Goal: Transaction & Acquisition: Purchase product/service

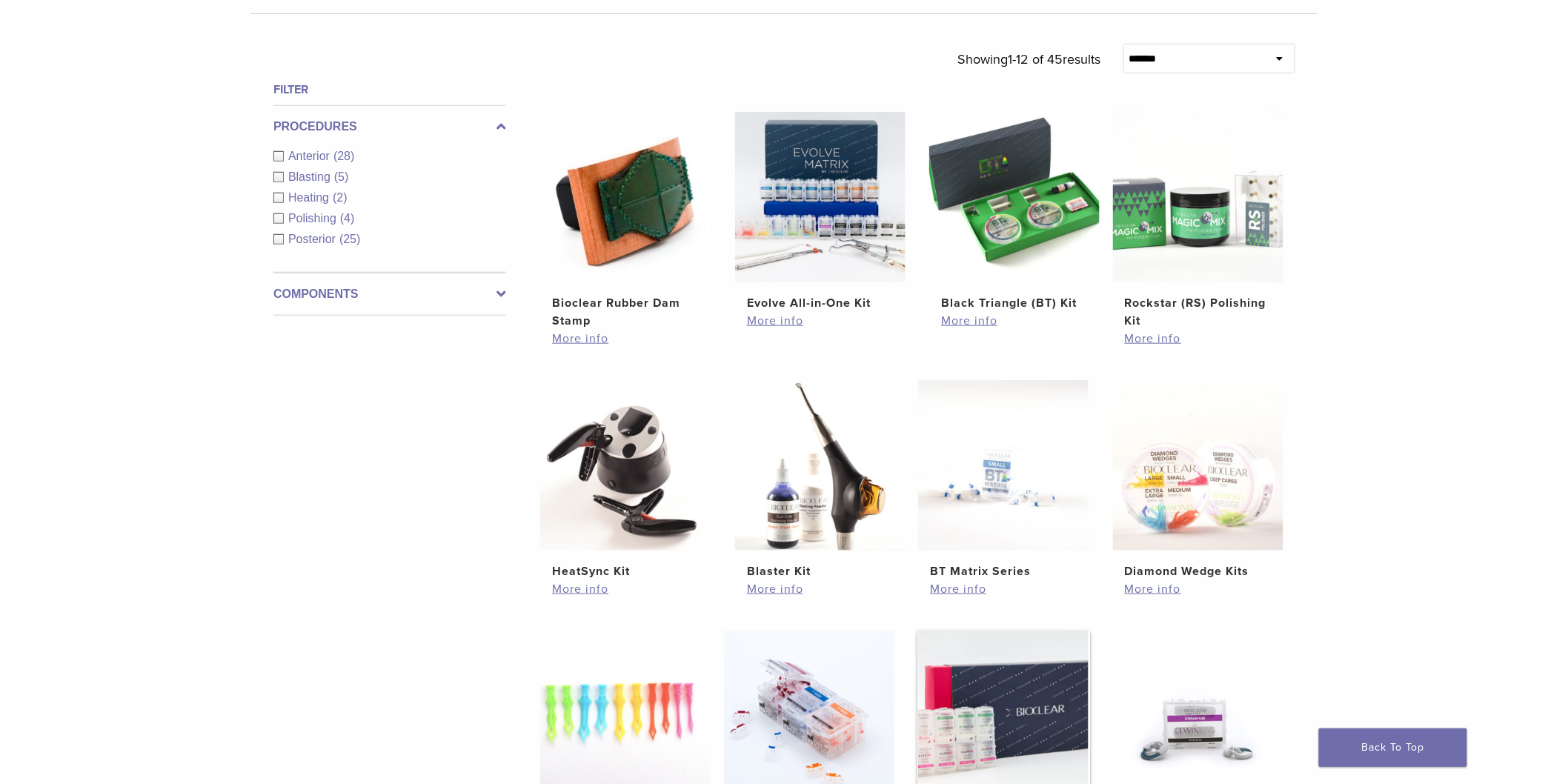
scroll to position [988, 0]
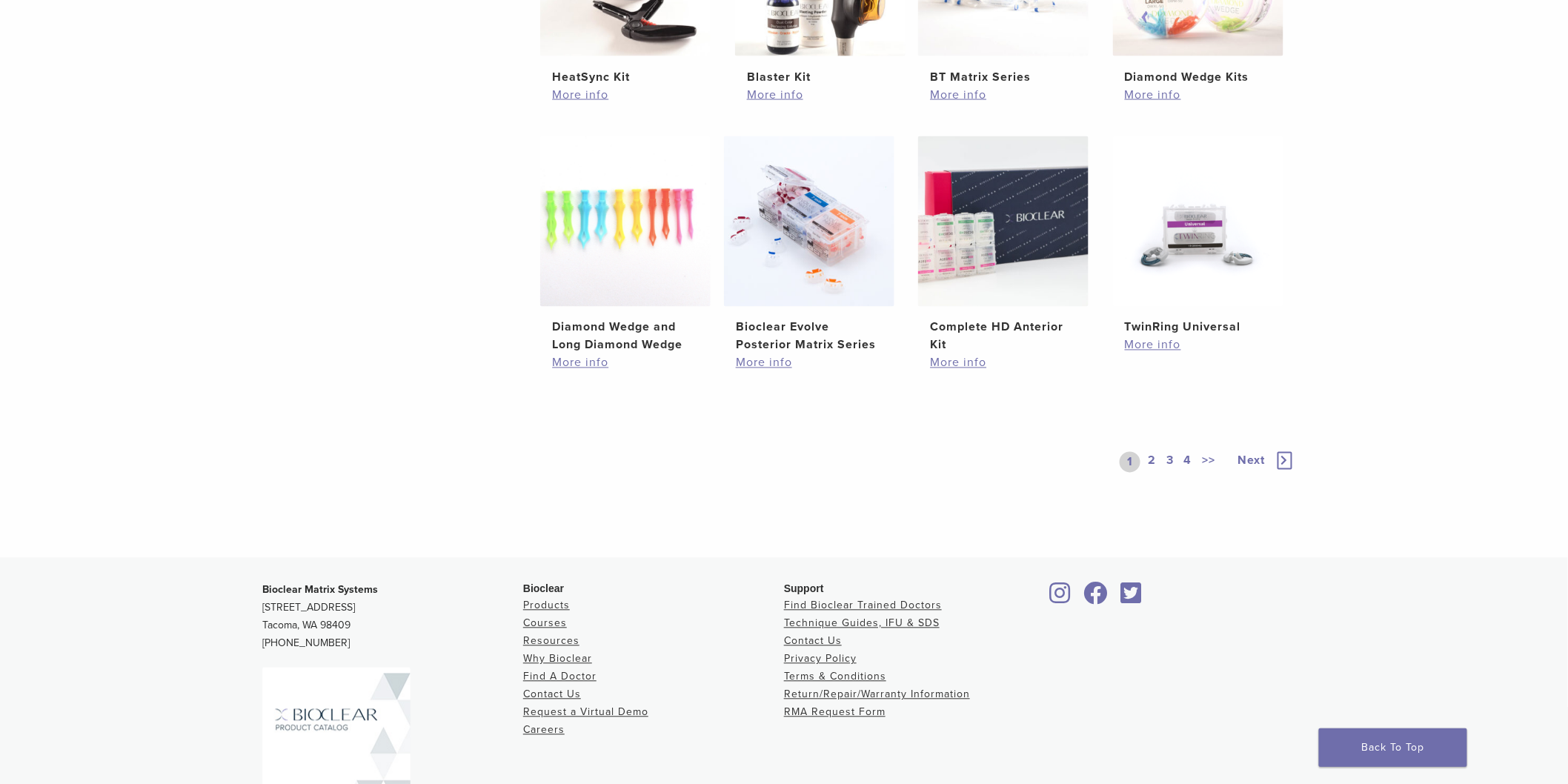
click at [1186, 458] on link "4" at bounding box center [1188, 463] width 14 height 20
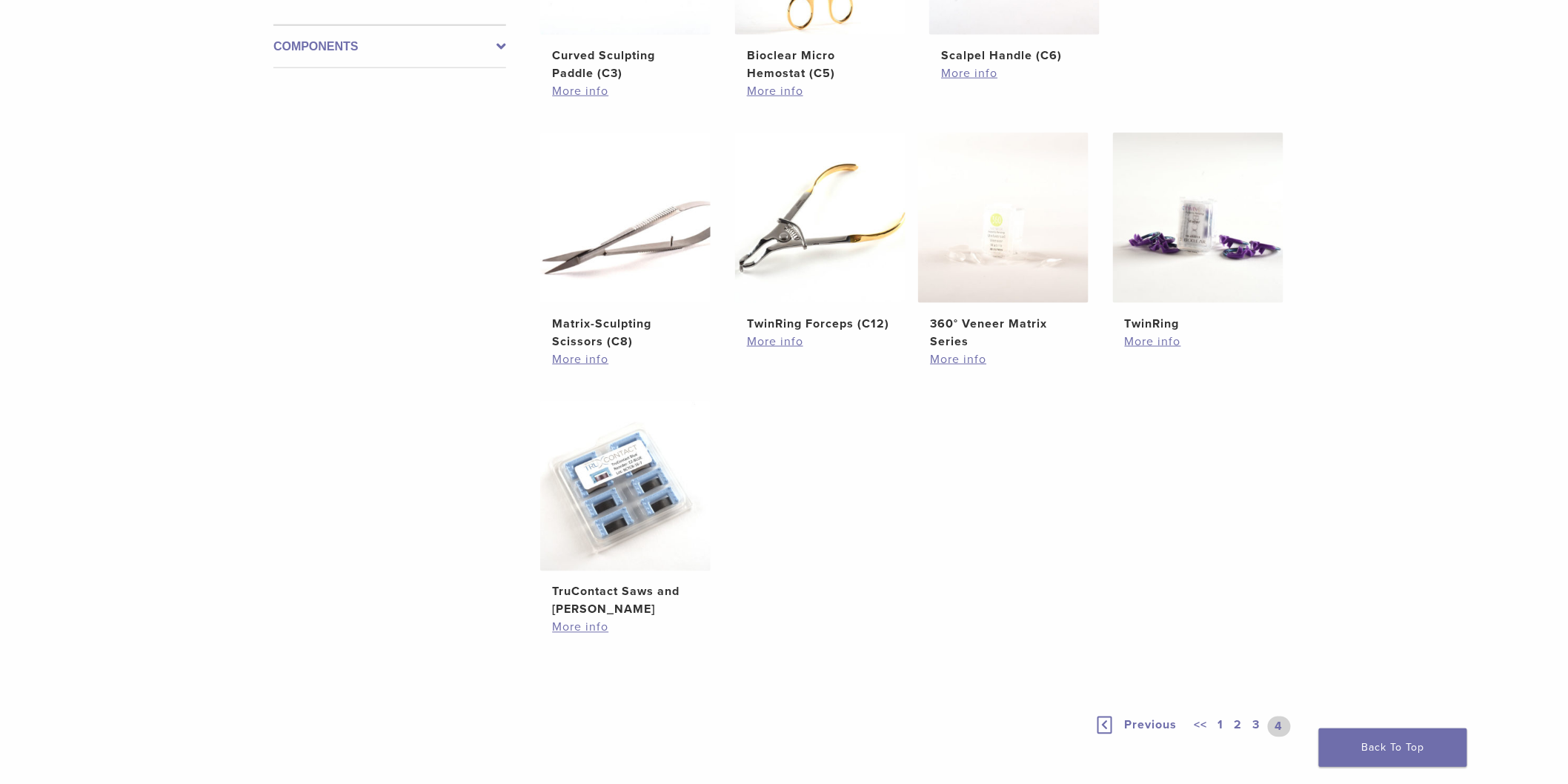
scroll to position [988, 0]
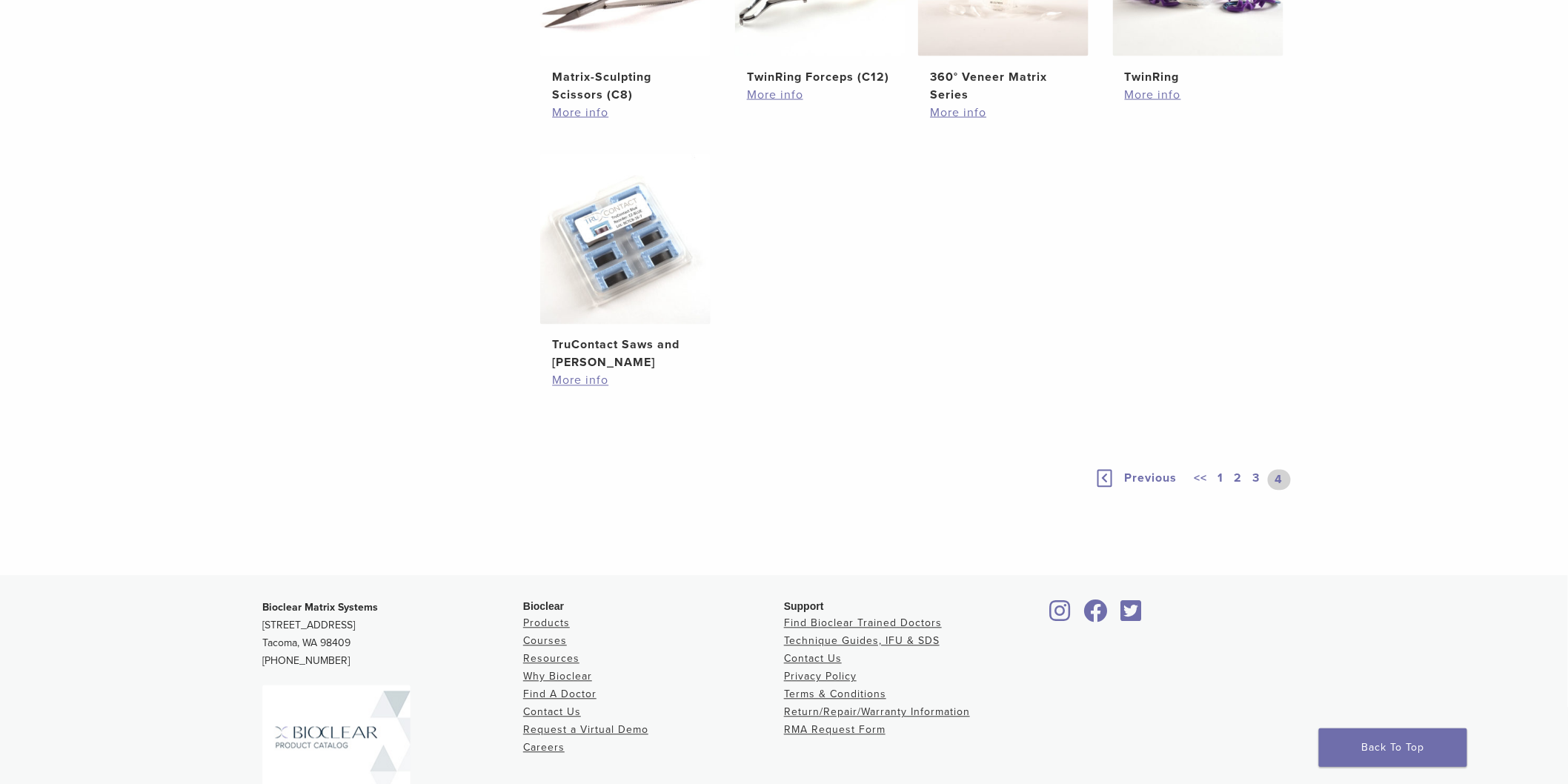
click at [1256, 472] on link "3" at bounding box center [1256, 480] width 13 height 20
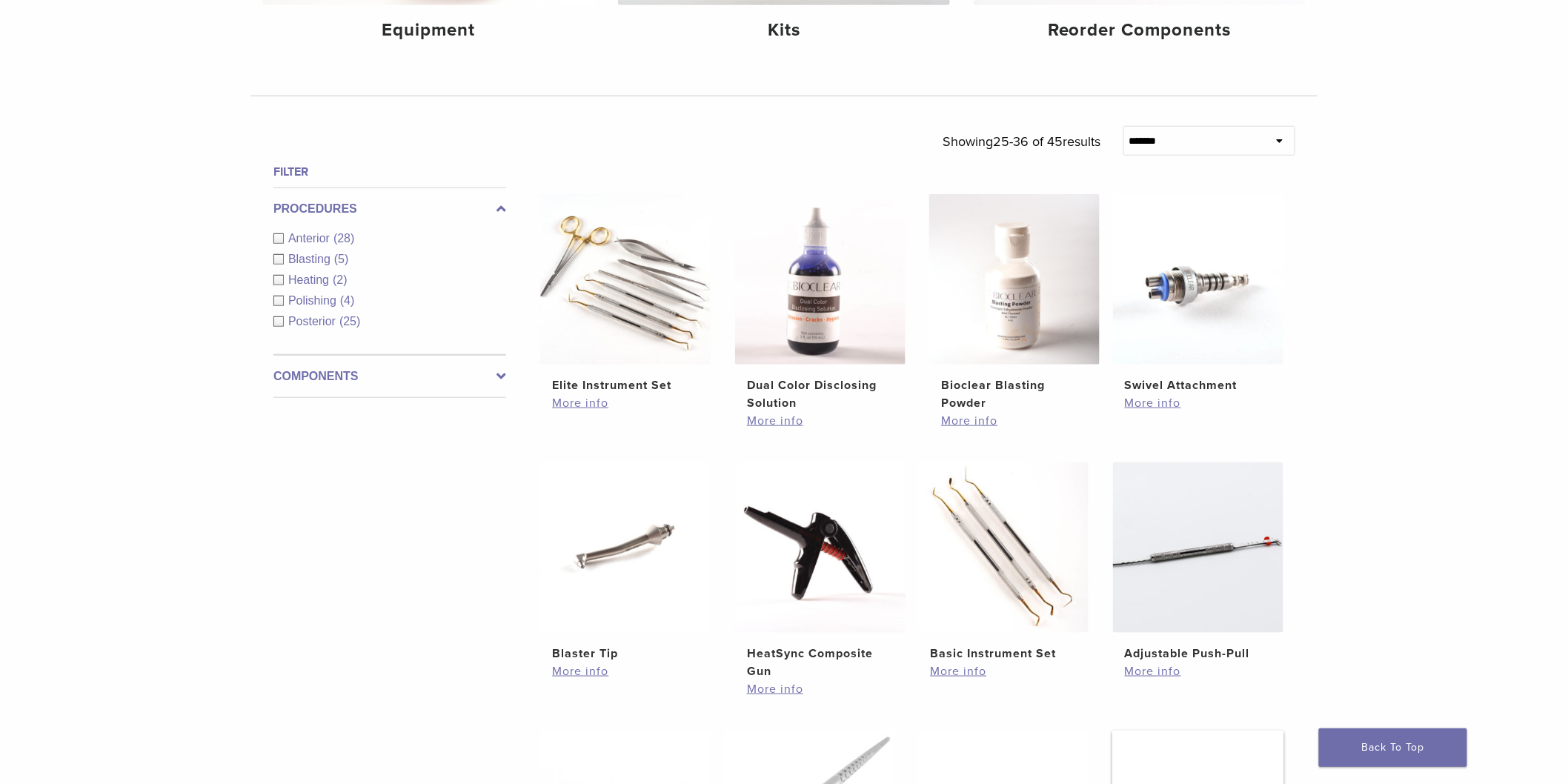
scroll to position [824, 0]
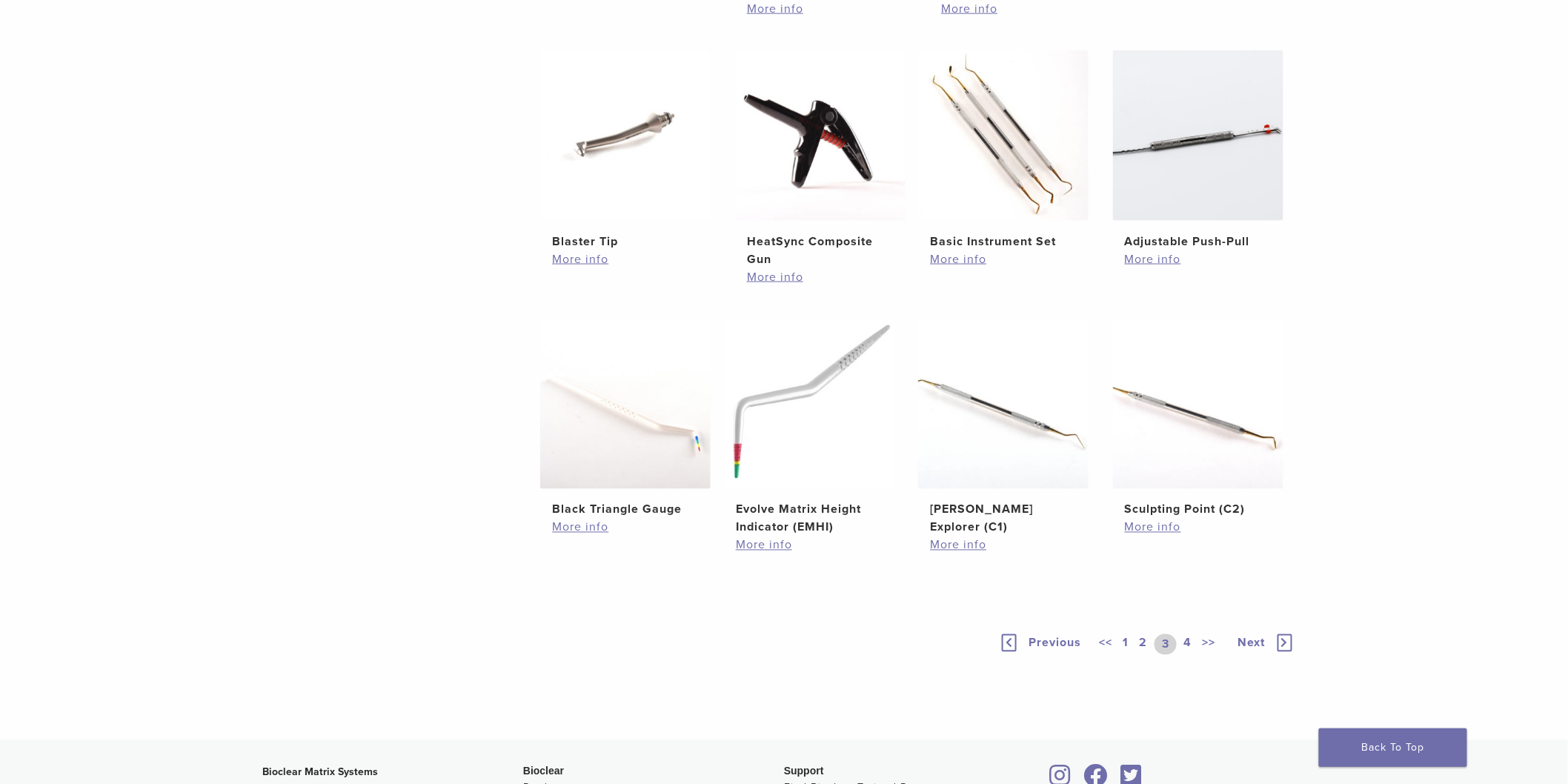
click at [1138, 643] on link "2" at bounding box center [1143, 645] width 14 height 20
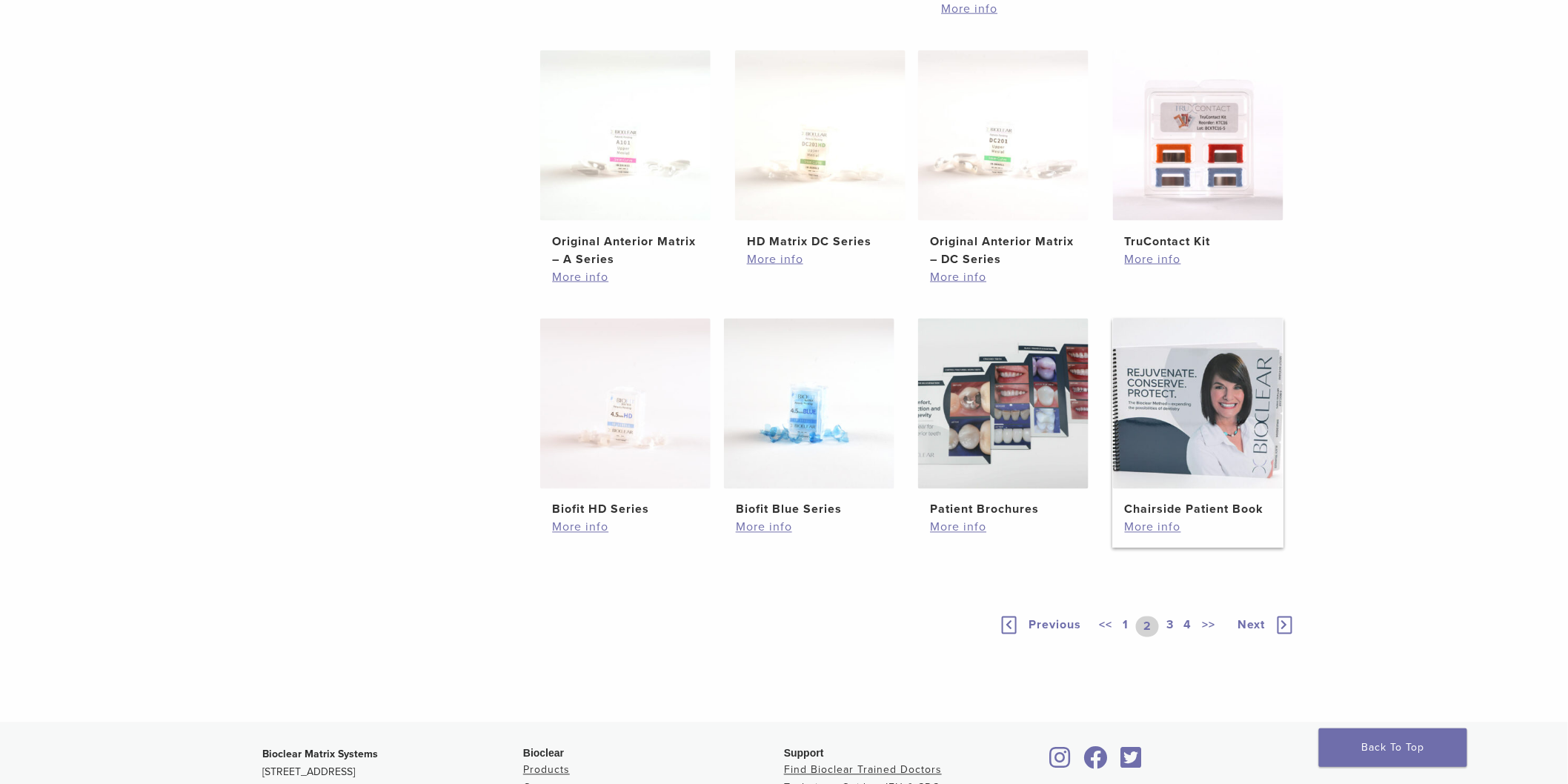
click at [1211, 435] on img at bounding box center [1198, 404] width 171 height 171
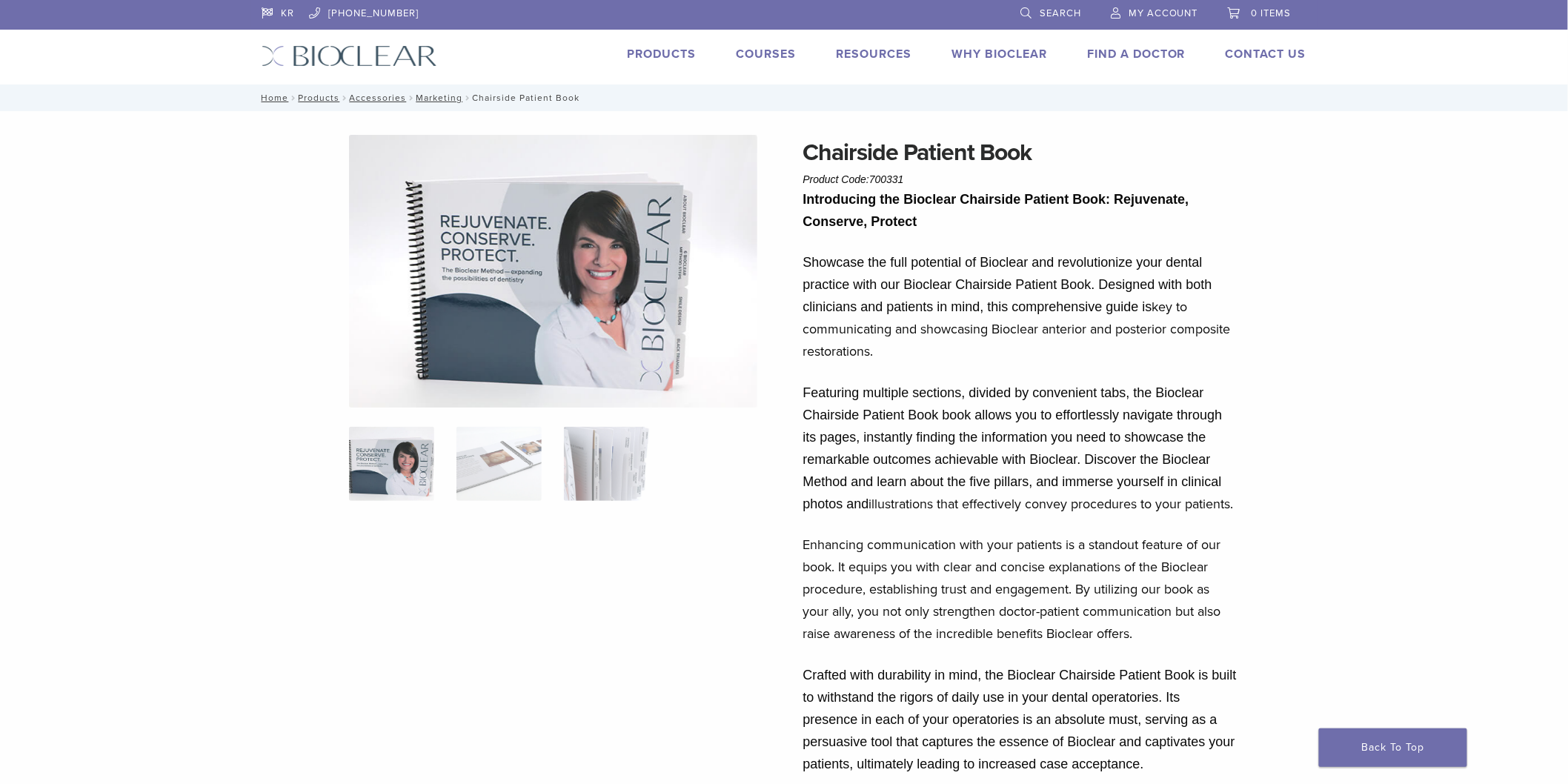
click at [574, 325] on img at bounding box center [553, 271] width 409 height 272
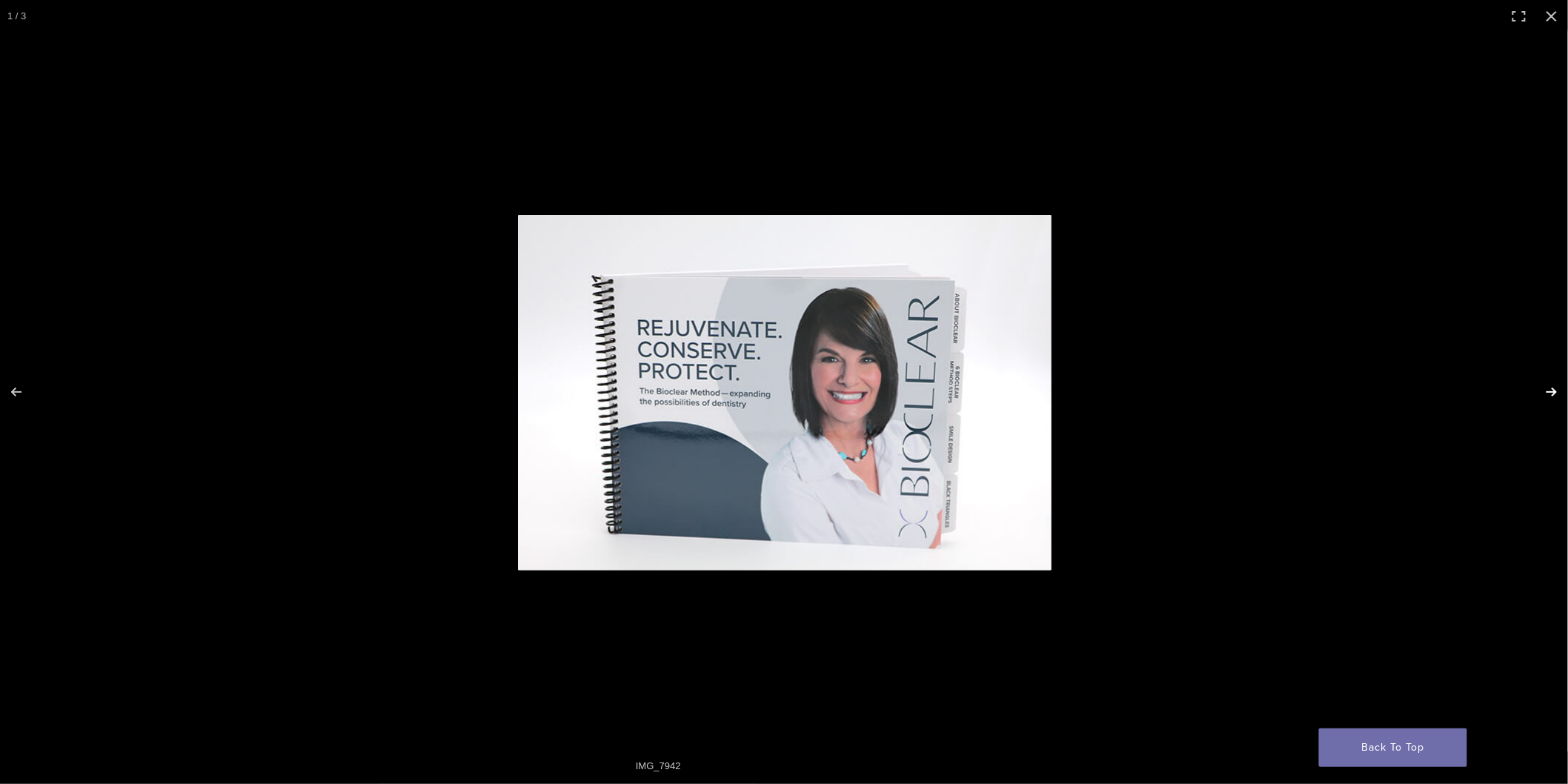
click at [1551, 396] on button "Next (arrow right)" at bounding box center [1542, 392] width 52 height 74
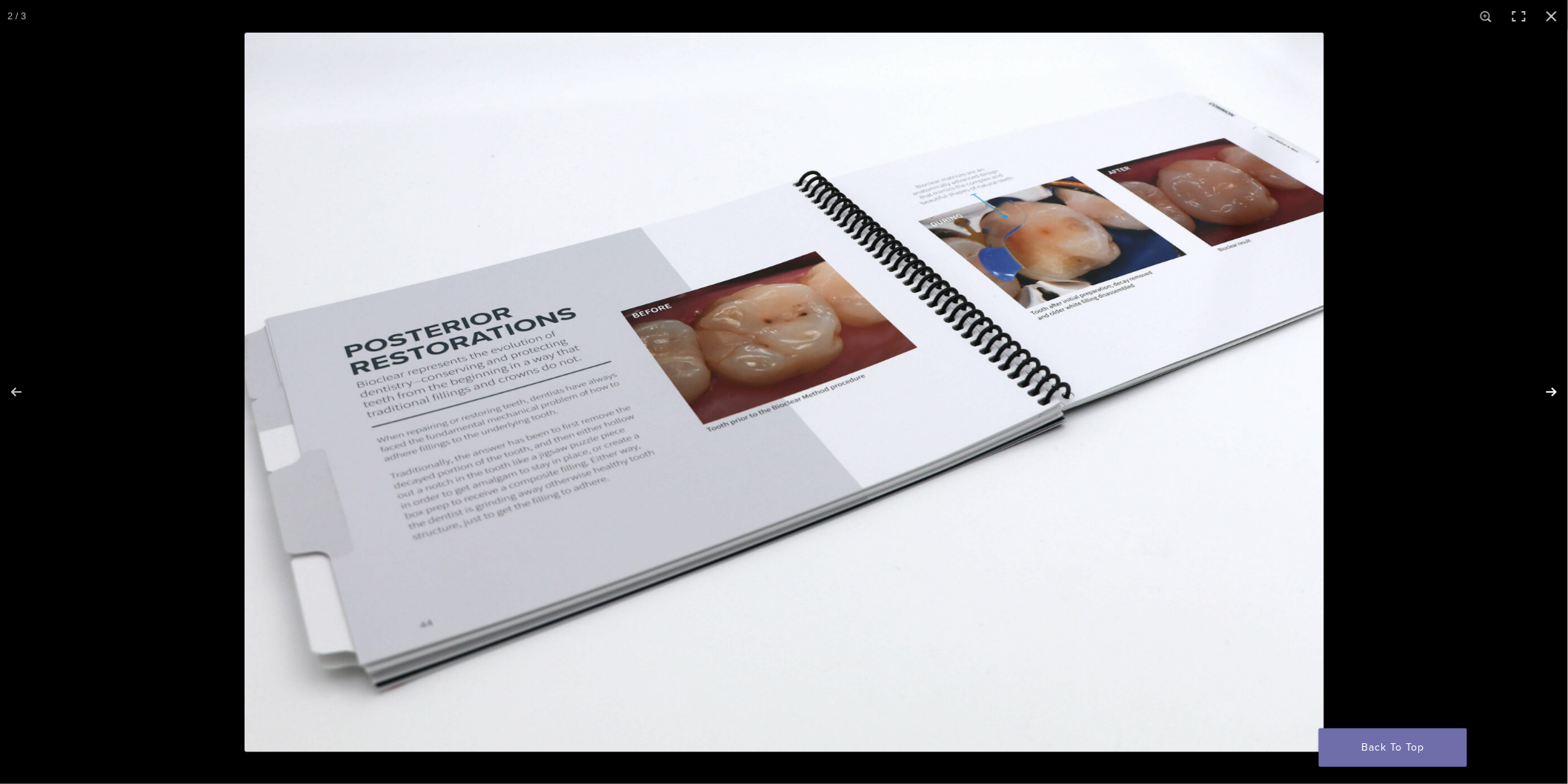
click at [1550, 396] on button "Next (arrow right)" at bounding box center [1542, 392] width 52 height 74
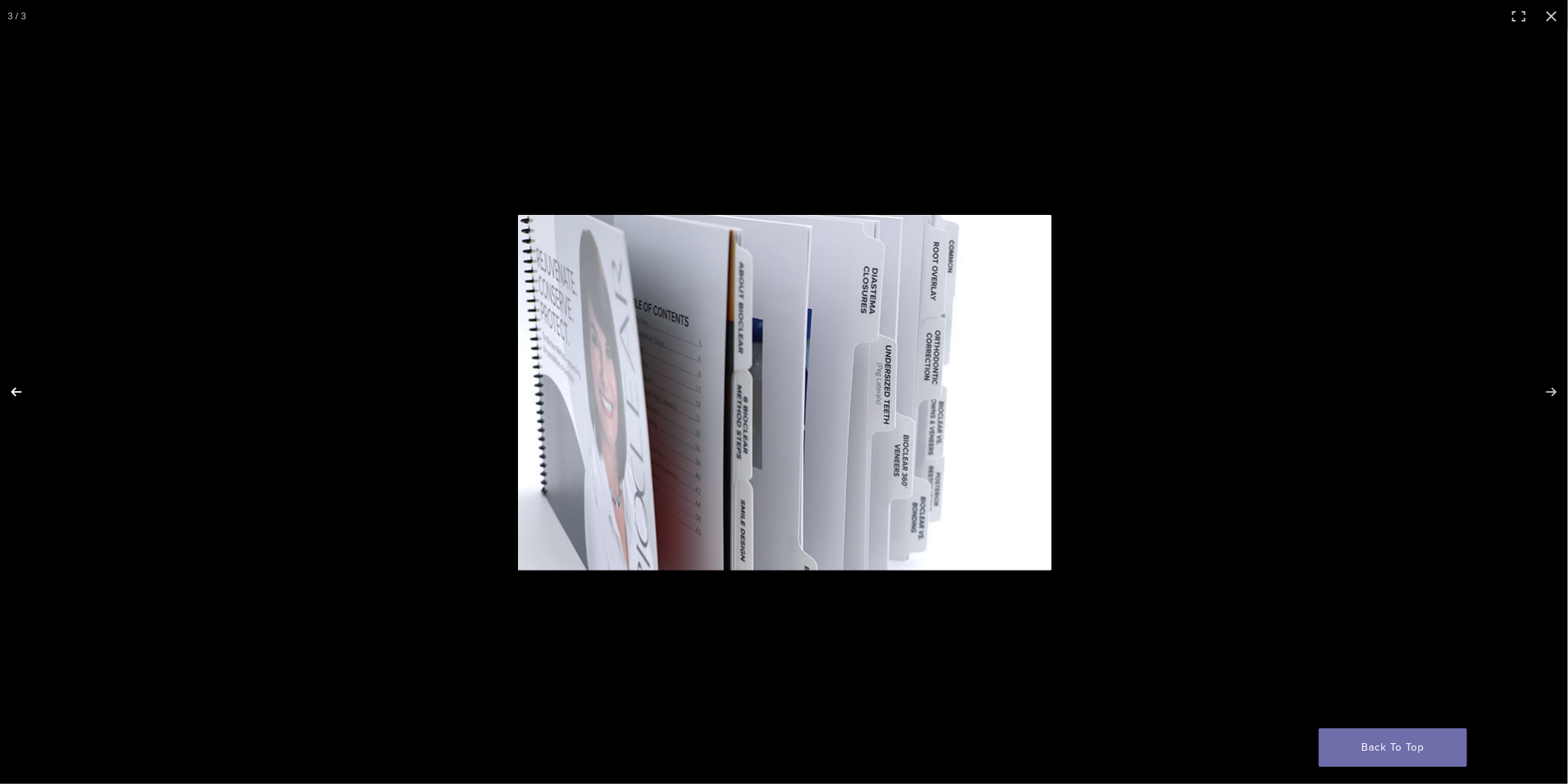
click at [9, 389] on button "Previous (arrow left)" at bounding box center [26, 392] width 52 height 74
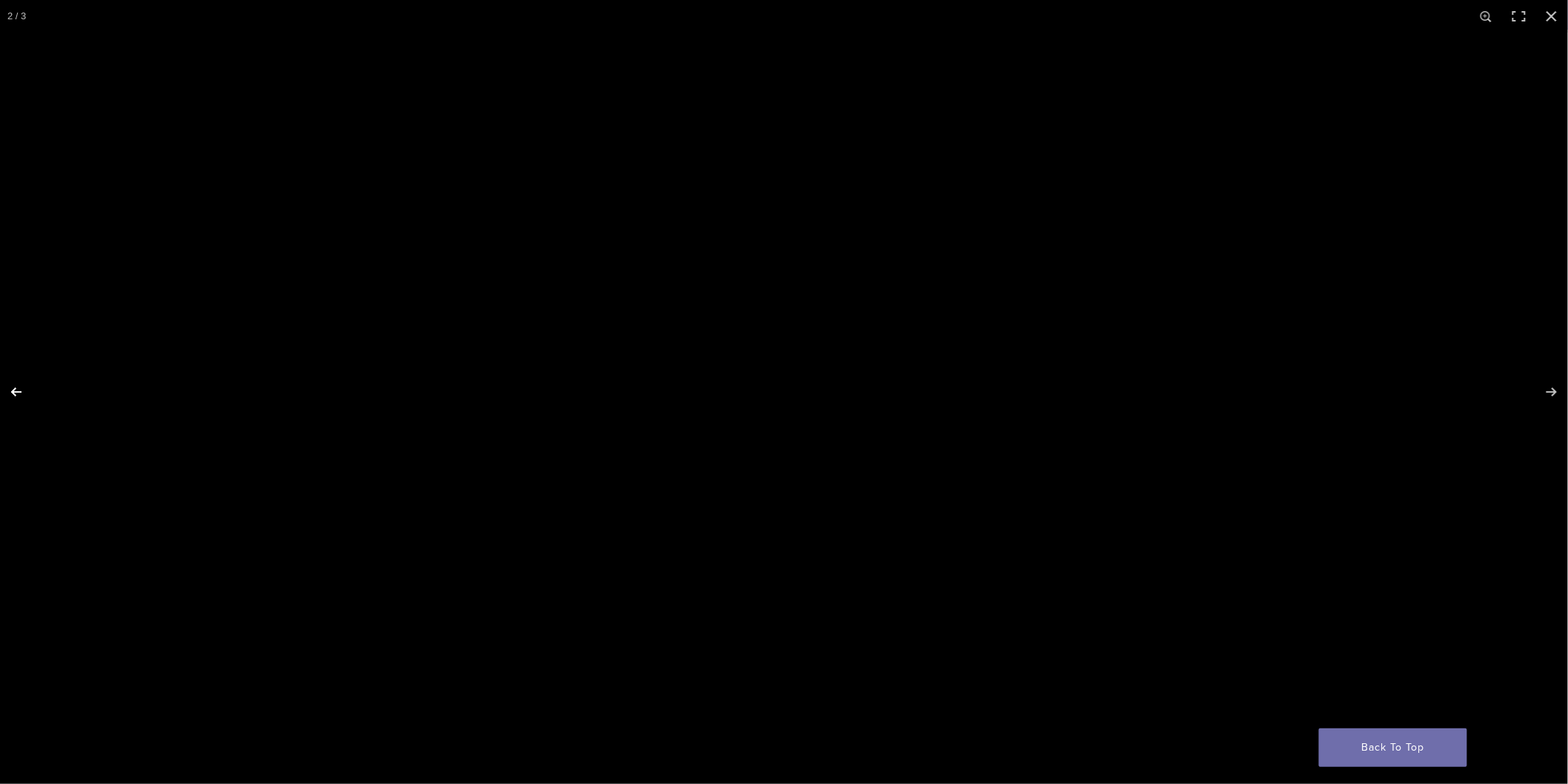
click at [9, 389] on button "Previous (arrow left)" at bounding box center [26, 392] width 52 height 74
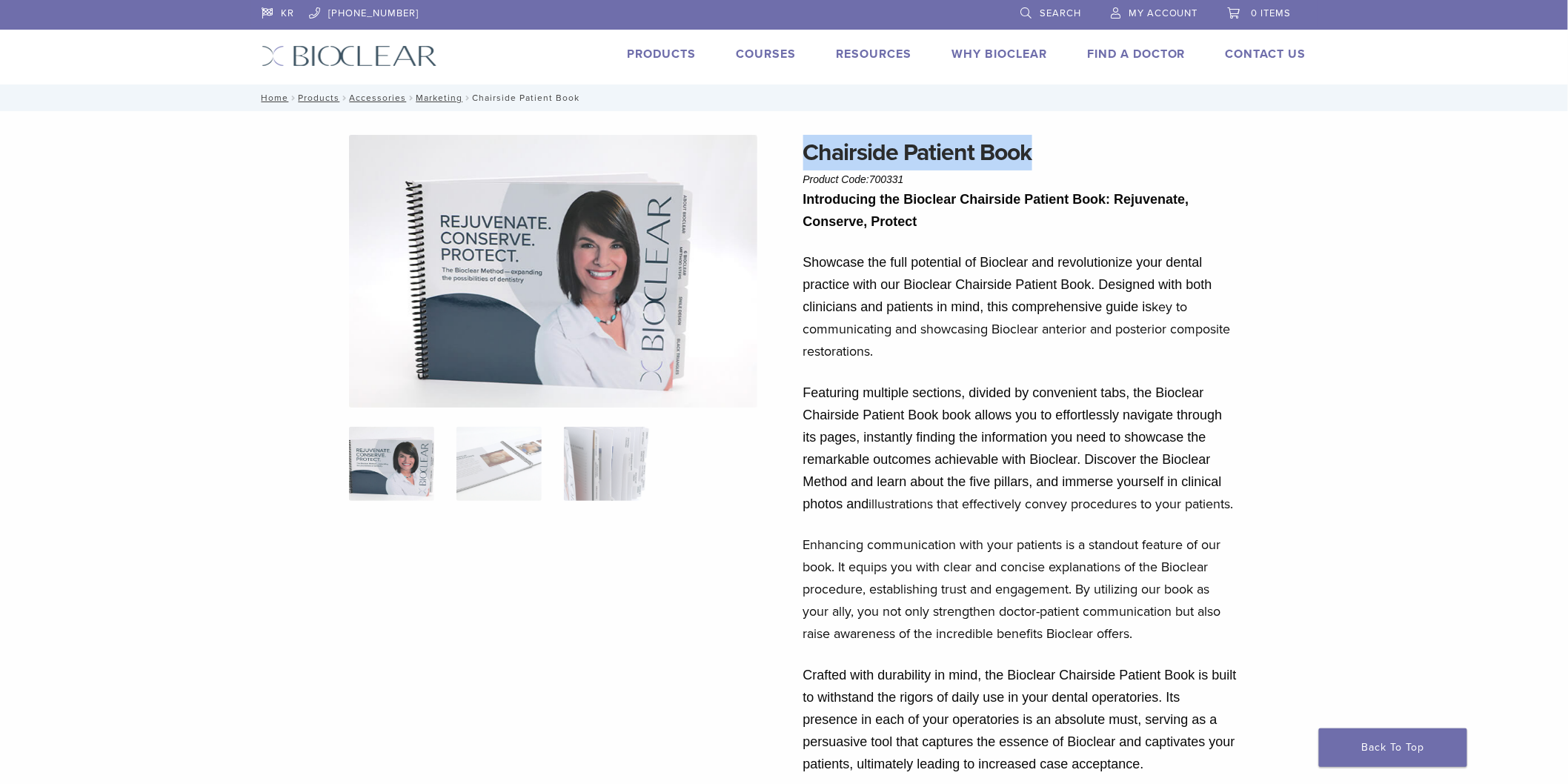
drag, startPoint x: 805, startPoint y: 146, endPoint x: 1034, endPoint y: 147, distance: 229.0
click at [1034, 147] on h1 "Chairside Patient Book" at bounding box center [1021, 152] width 436 height 36
click at [614, 464] on img at bounding box center [606, 464] width 85 height 74
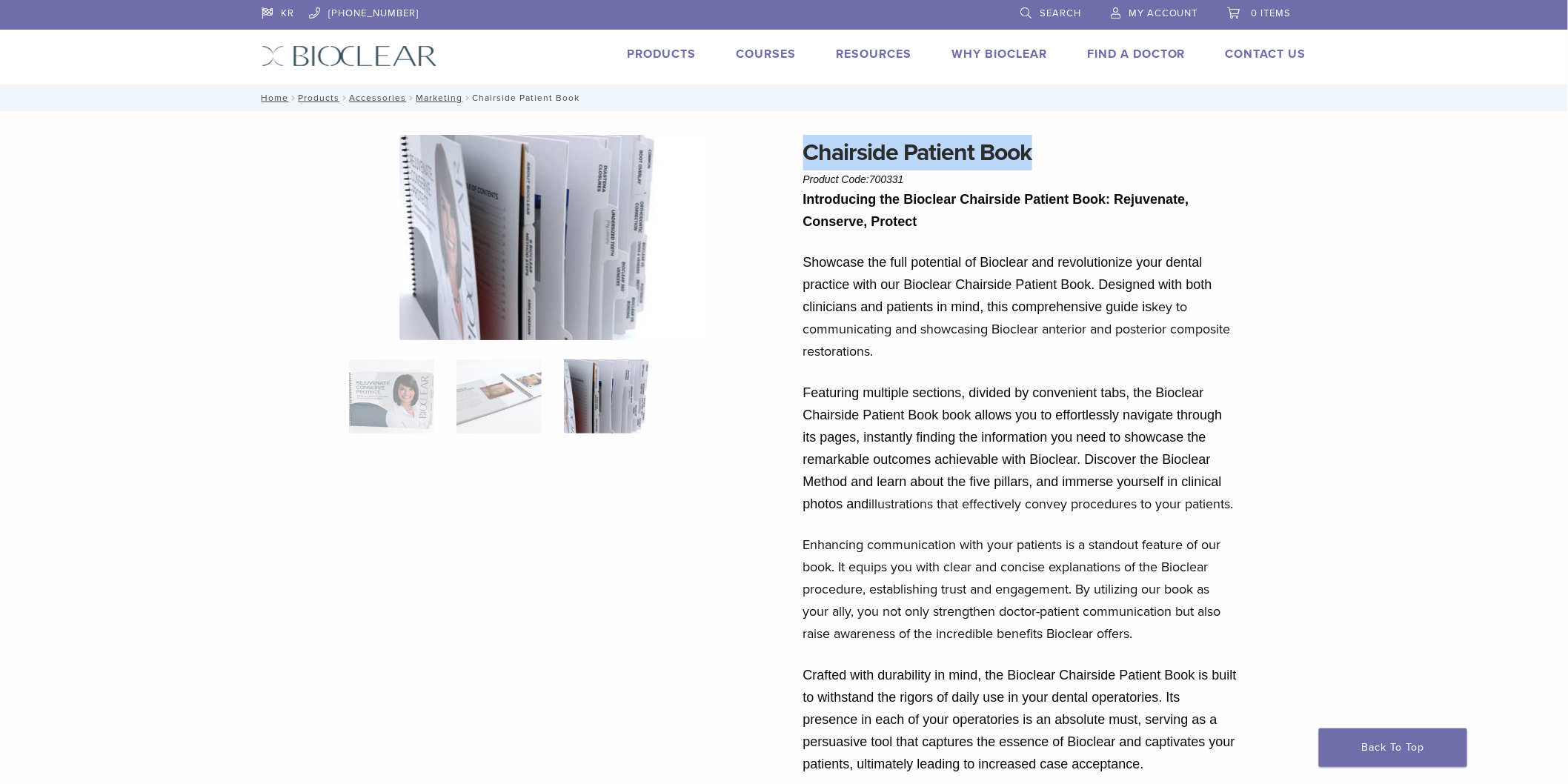
click at [574, 296] on img at bounding box center [554, 237] width 308 height 205
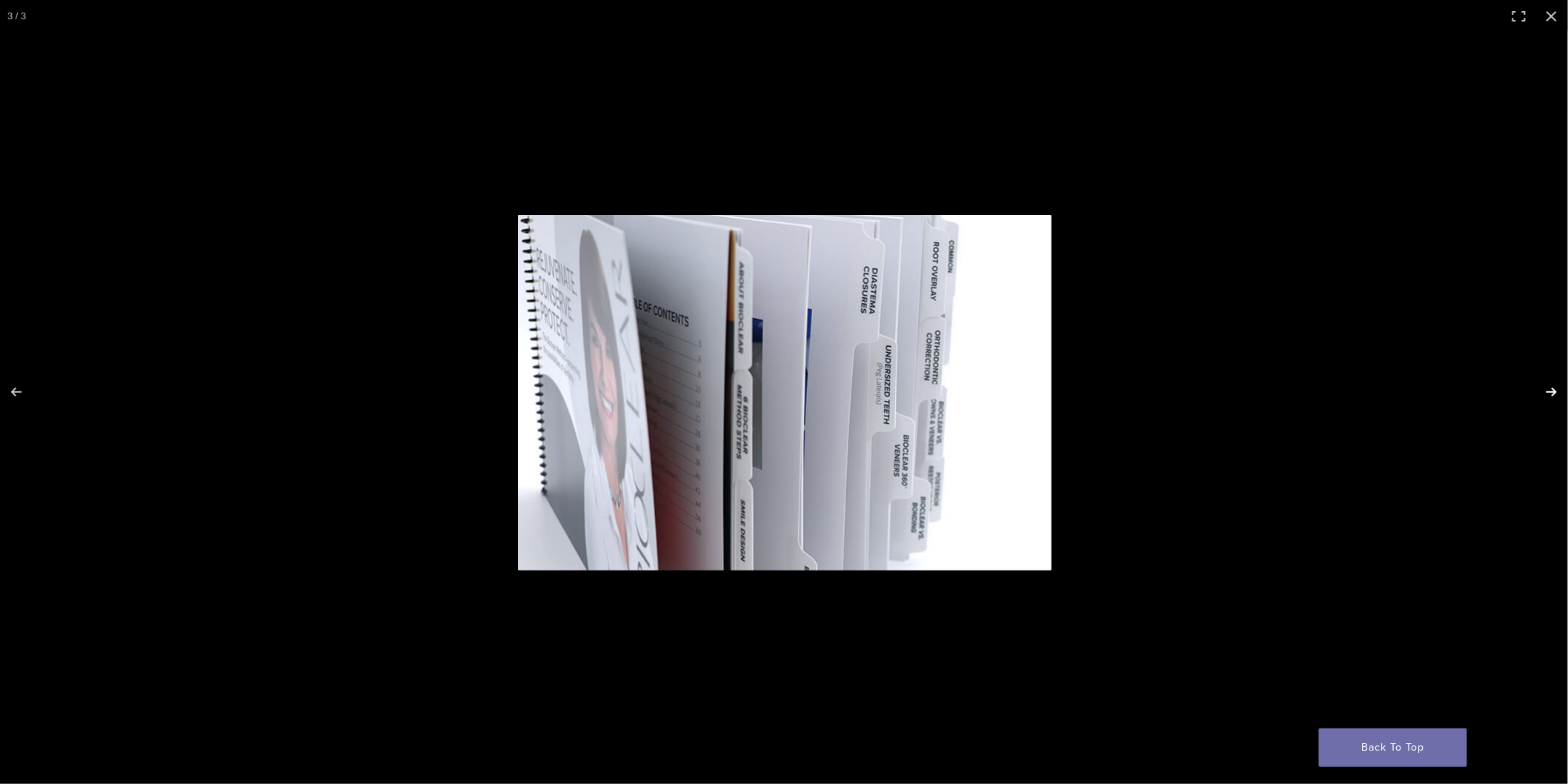
click at [1554, 386] on button "Next (arrow right)" at bounding box center [1542, 392] width 52 height 74
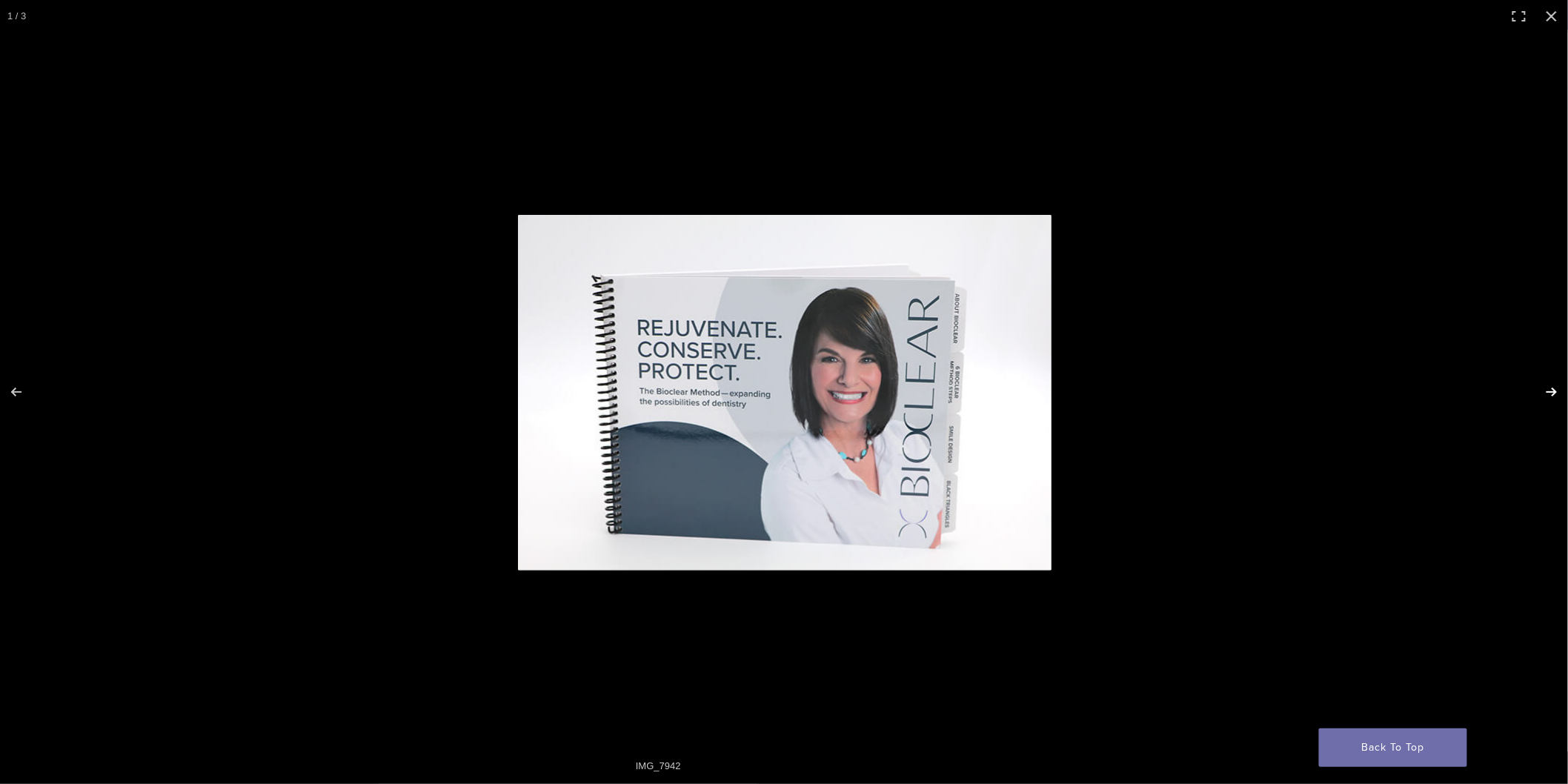
click at [1553, 391] on button "Next (arrow right)" at bounding box center [1542, 392] width 52 height 74
